Goal: Task Accomplishment & Management: Manage account settings

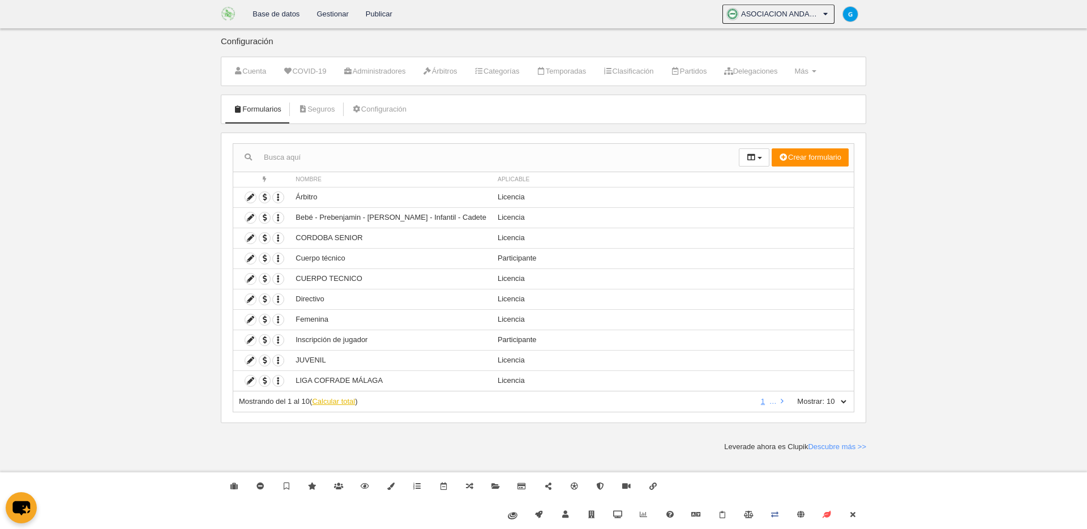
click at [338, 397] on link "Calcular total" at bounding box center [333, 401] width 43 height 8
click at [839, 397] on select "10 25 50 100 500" at bounding box center [836, 401] width 24 height 10
select select "100"
click at [824, 396] on select "10 25 50 100 500" at bounding box center [836, 401] width 24 height 10
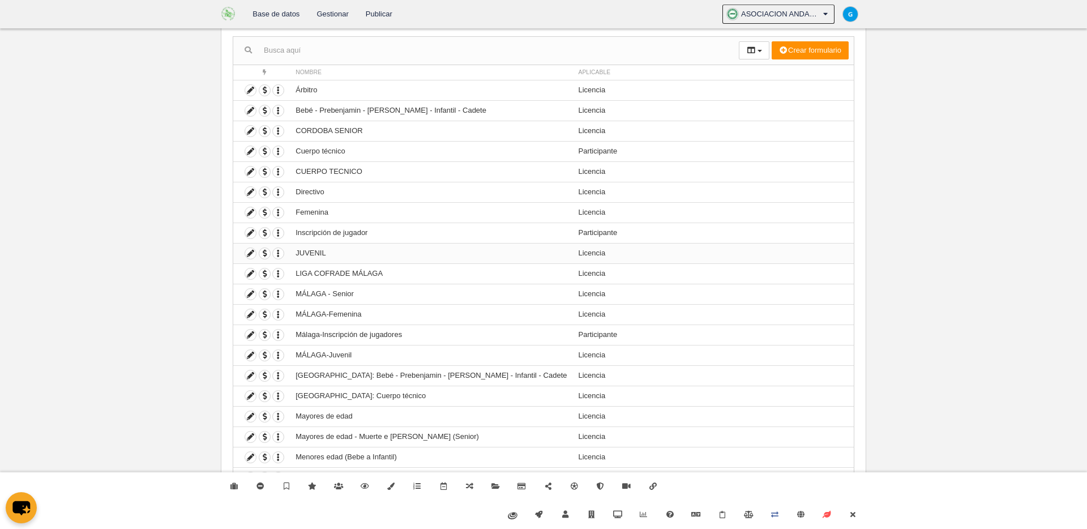
scroll to position [106, 0]
click at [504, 376] on td "[GEOGRAPHIC_DATA]: Bebé - Prebenjamin - [PERSON_NAME] - Infantil - Cadete" at bounding box center [431, 376] width 283 height 20
click at [250, 380] on icon at bounding box center [250, 376] width 11 height 11
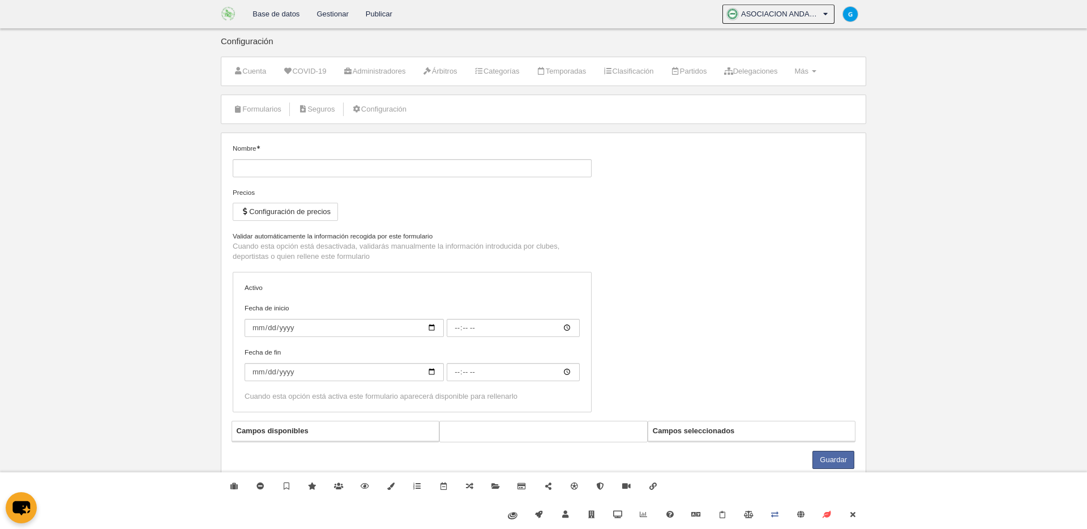
type input "[GEOGRAPHIC_DATA]: Bebé - Prebenjamin - [PERSON_NAME] - Infantil - Cadete"
checkbox input "true"
type input "[DATE]"
type input "00:00"
type input "[DATE]"
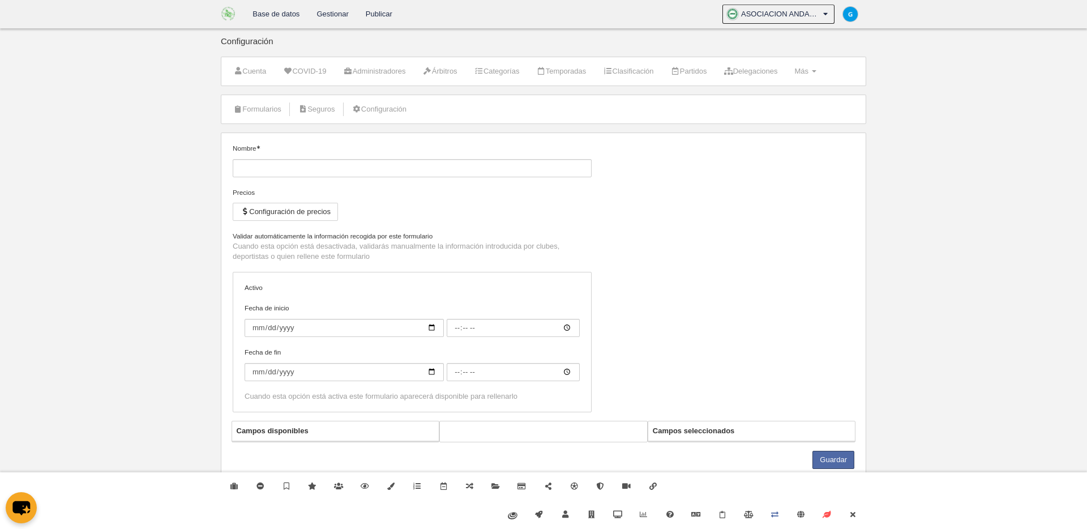
type input "00:00"
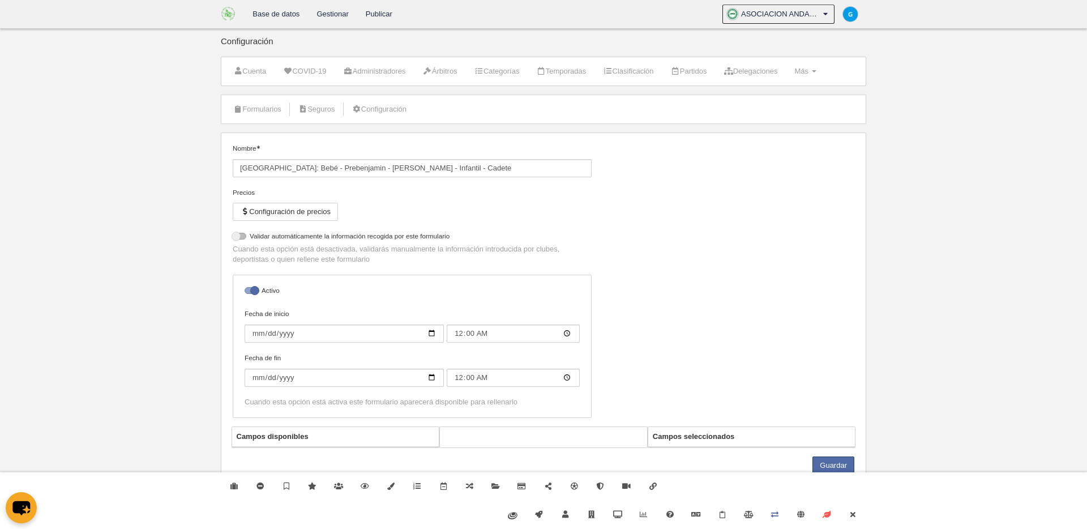
select select "selected"
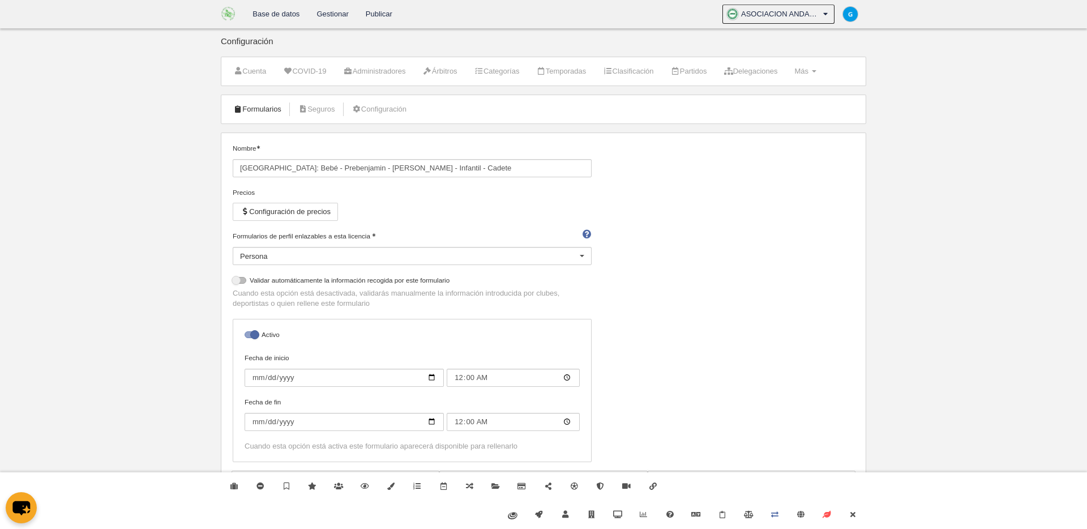
click at [269, 105] on link "Formularios" at bounding box center [257, 109] width 61 height 17
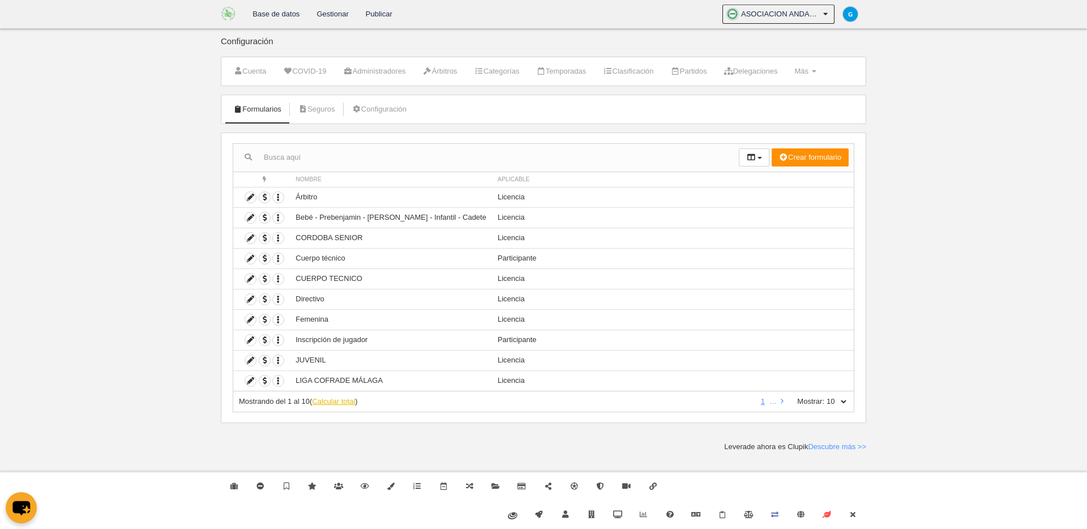
click at [347, 403] on link "Calcular total" at bounding box center [333, 401] width 43 height 8
click at [845, 400] on select "10 25 50 100 500" at bounding box center [836, 401] width 24 height 10
select select "500"
click at [824, 396] on select "10 25 50 100 500" at bounding box center [836, 401] width 24 height 10
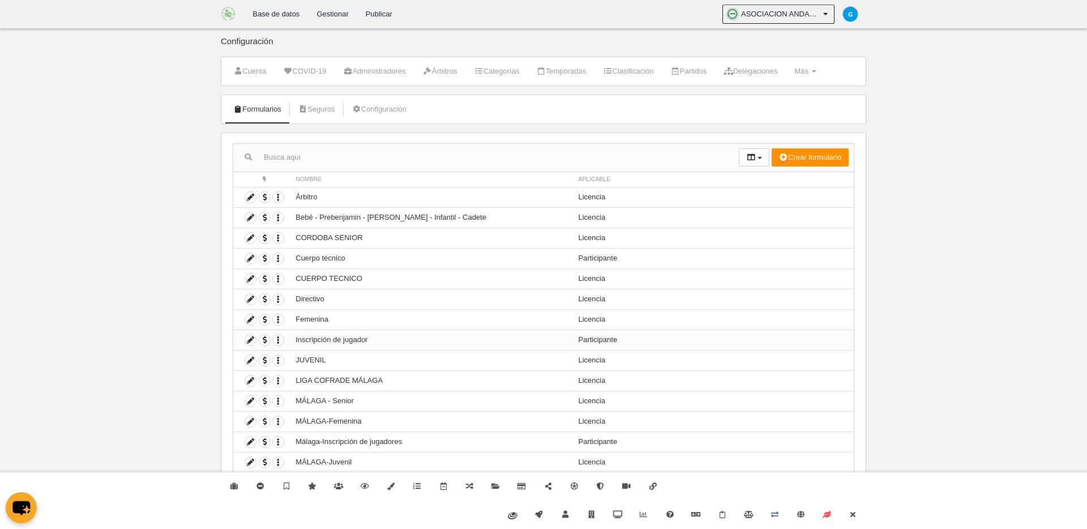
scroll to position [147, 0]
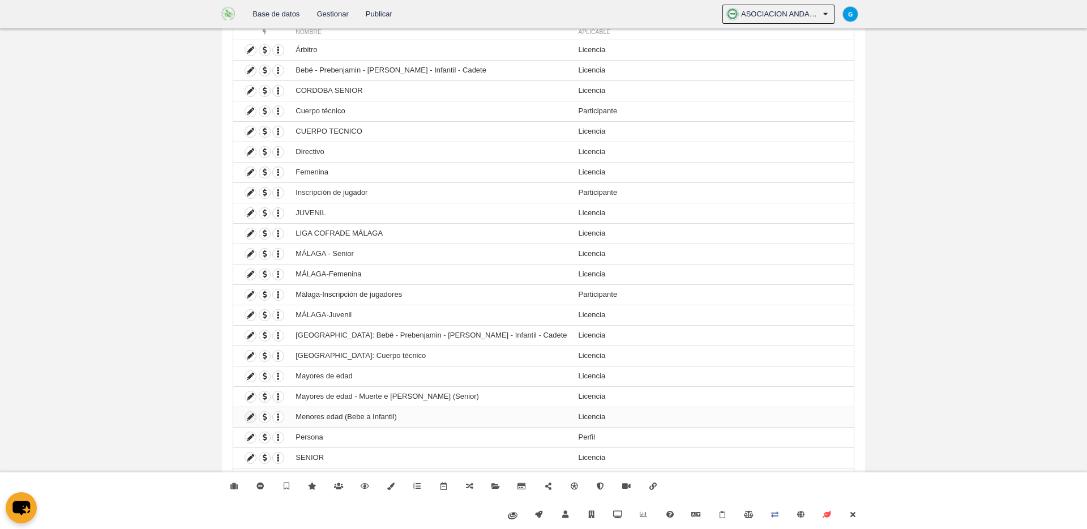
click at [250, 418] on icon at bounding box center [250, 417] width 11 height 11
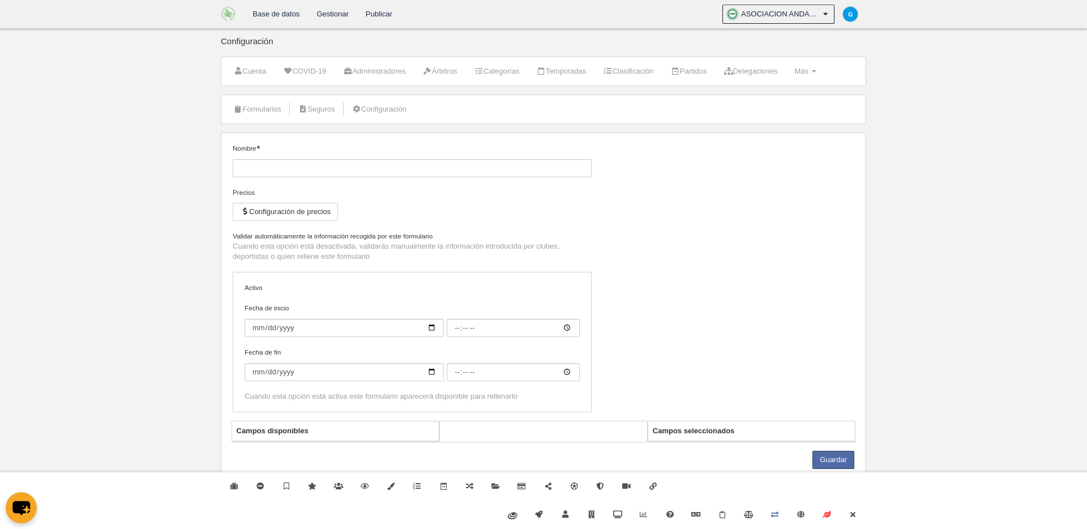
type input "Menores edad (Bebe a Infantil)"
checkbox input "true"
select select "selected"
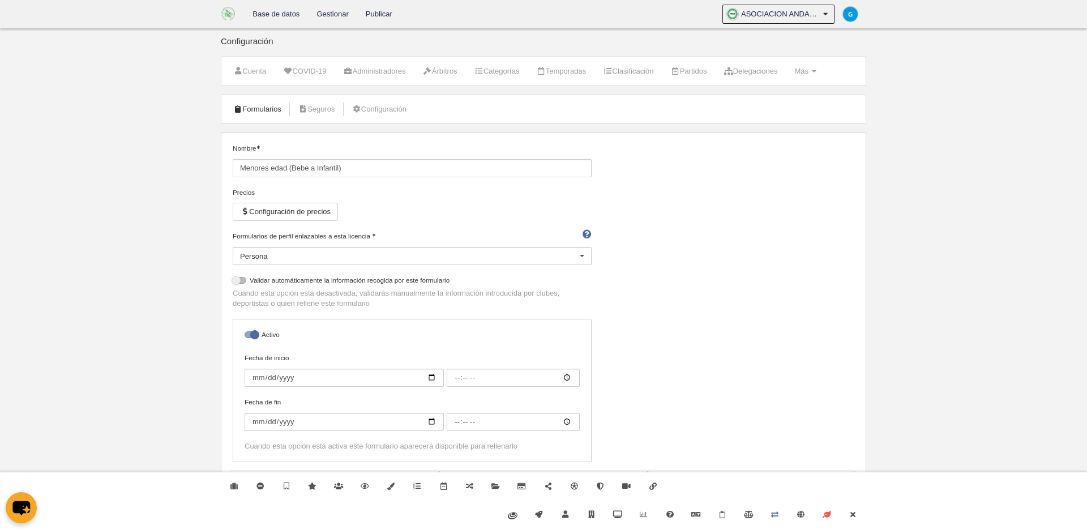
click at [272, 109] on link "Formularios" at bounding box center [257, 109] width 61 height 17
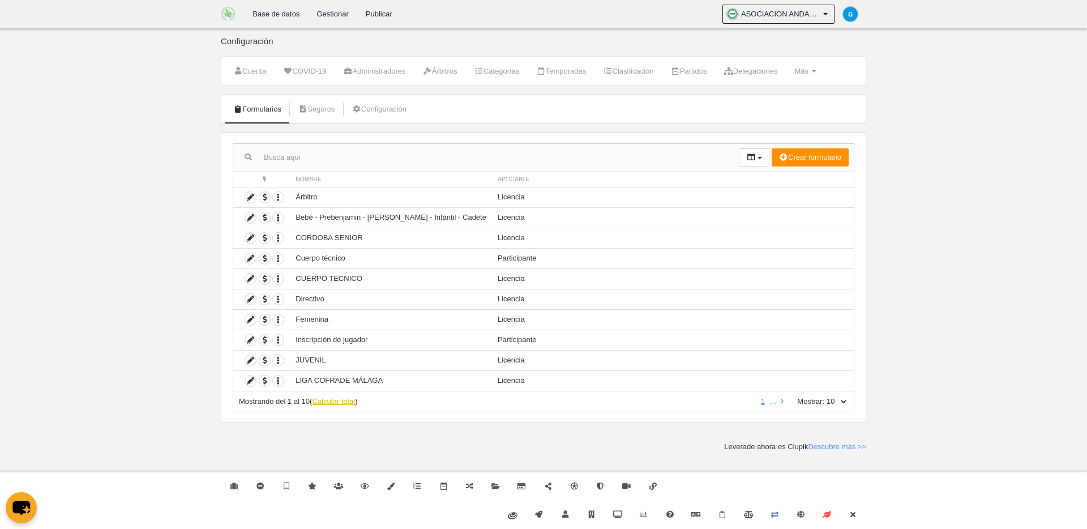
click at [347, 402] on link "Calcular total" at bounding box center [333, 401] width 43 height 8
click at [843, 401] on select "10 25 50 100 500" at bounding box center [836, 401] width 24 height 10
select select "500"
click at [824, 396] on select "10 25 50 100 500" at bounding box center [836, 401] width 24 height 10
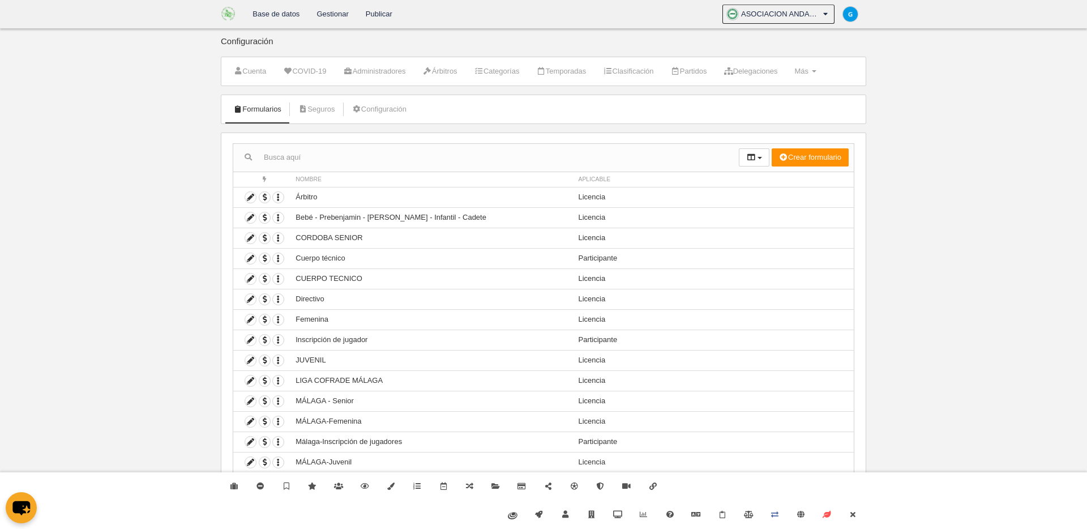
click at [320, 11] on link "Gestionar" at bounding box center [332, 14] width 49 height 28
